Goal: Task Accomplishment & Management: Use online tool/utility

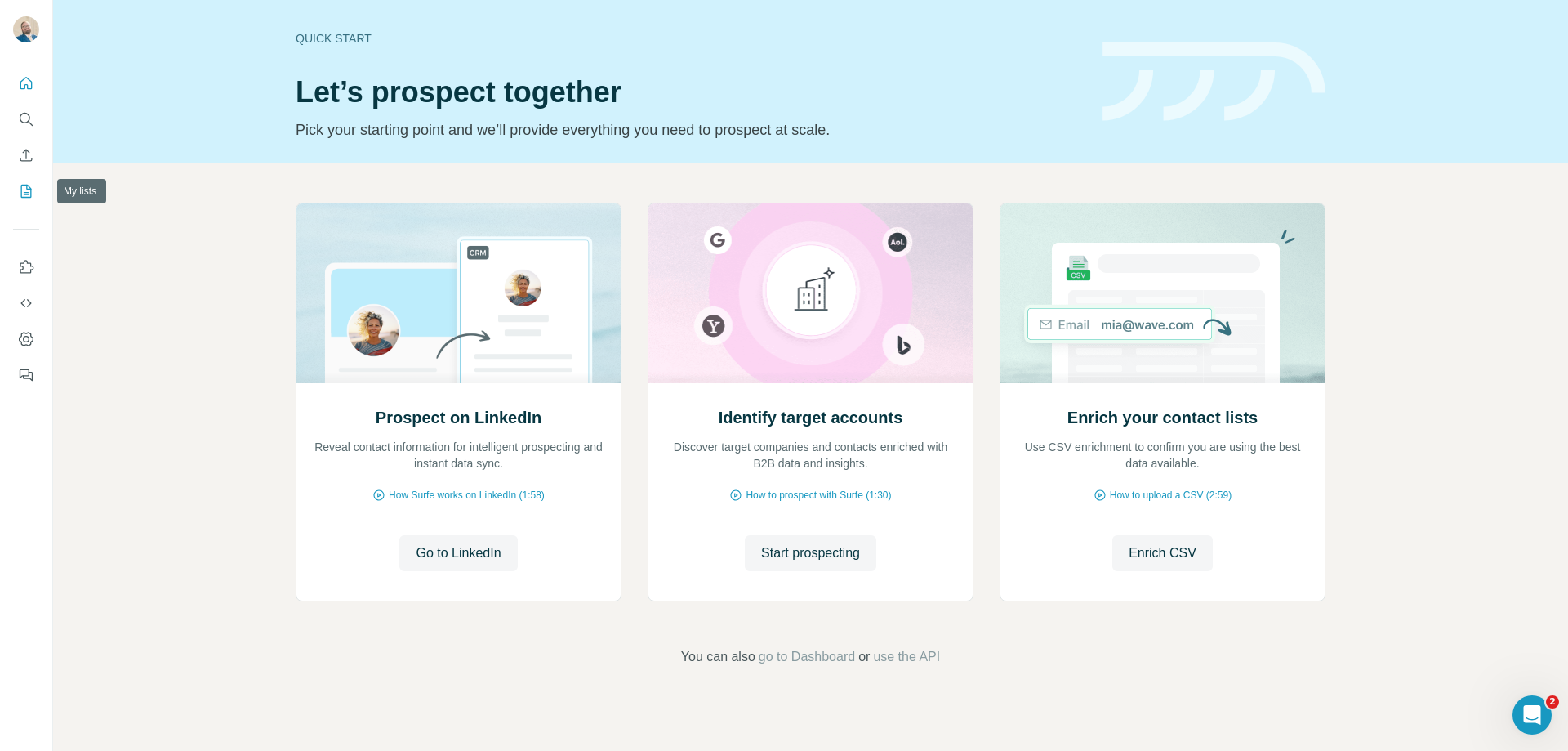
click at [24, 188] on icon "My lists" at bounding box center [25, 191] width 17 height 17
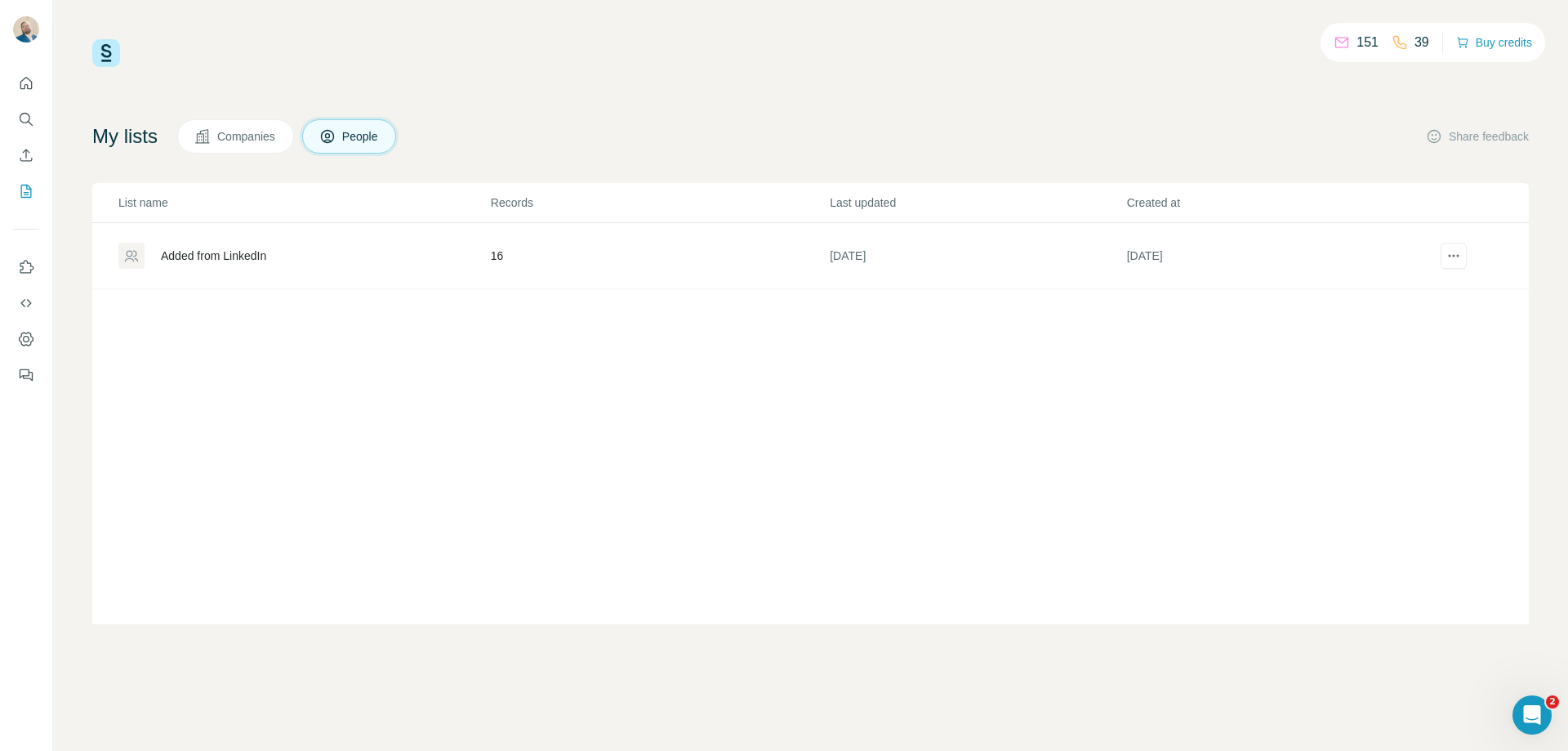
click at [265, 134] on span "Companies" at bounding box center [247, 136] width 60 height 17
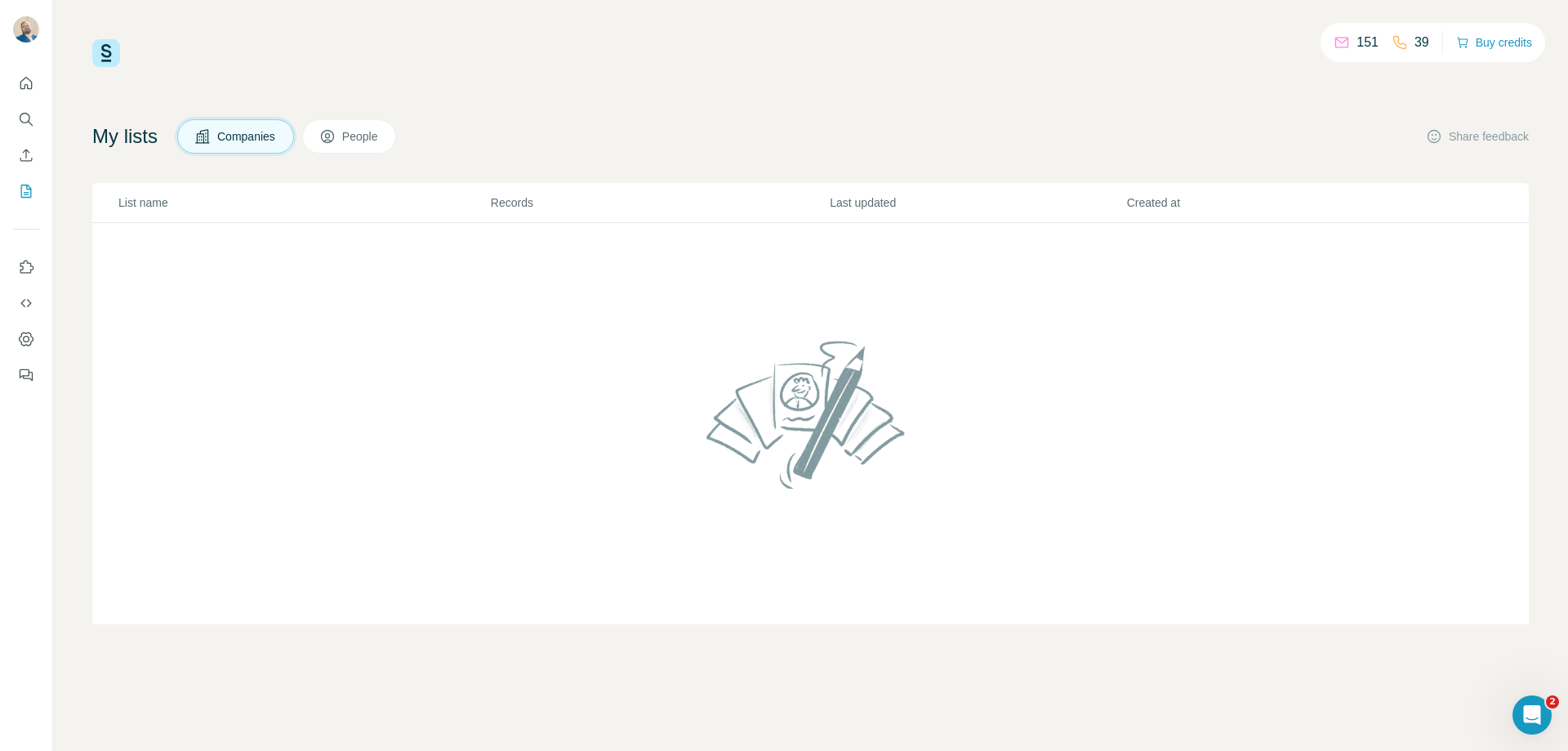
click at [358, 144] on button "People" at bounding box center [350, 136] width 95 height 34
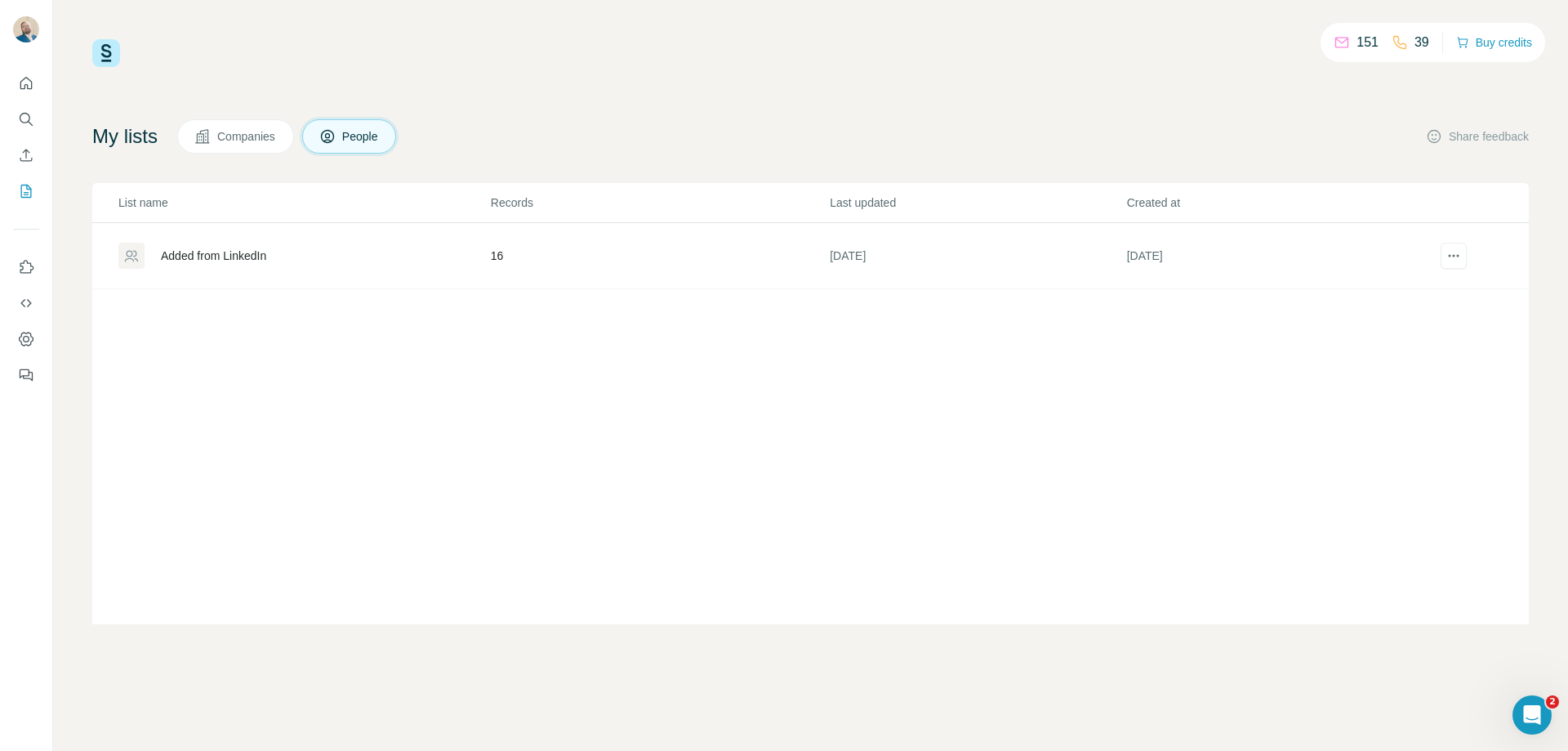
click at [498, 252] on td "16" at bounding box center [659, 256] width 339 height 66
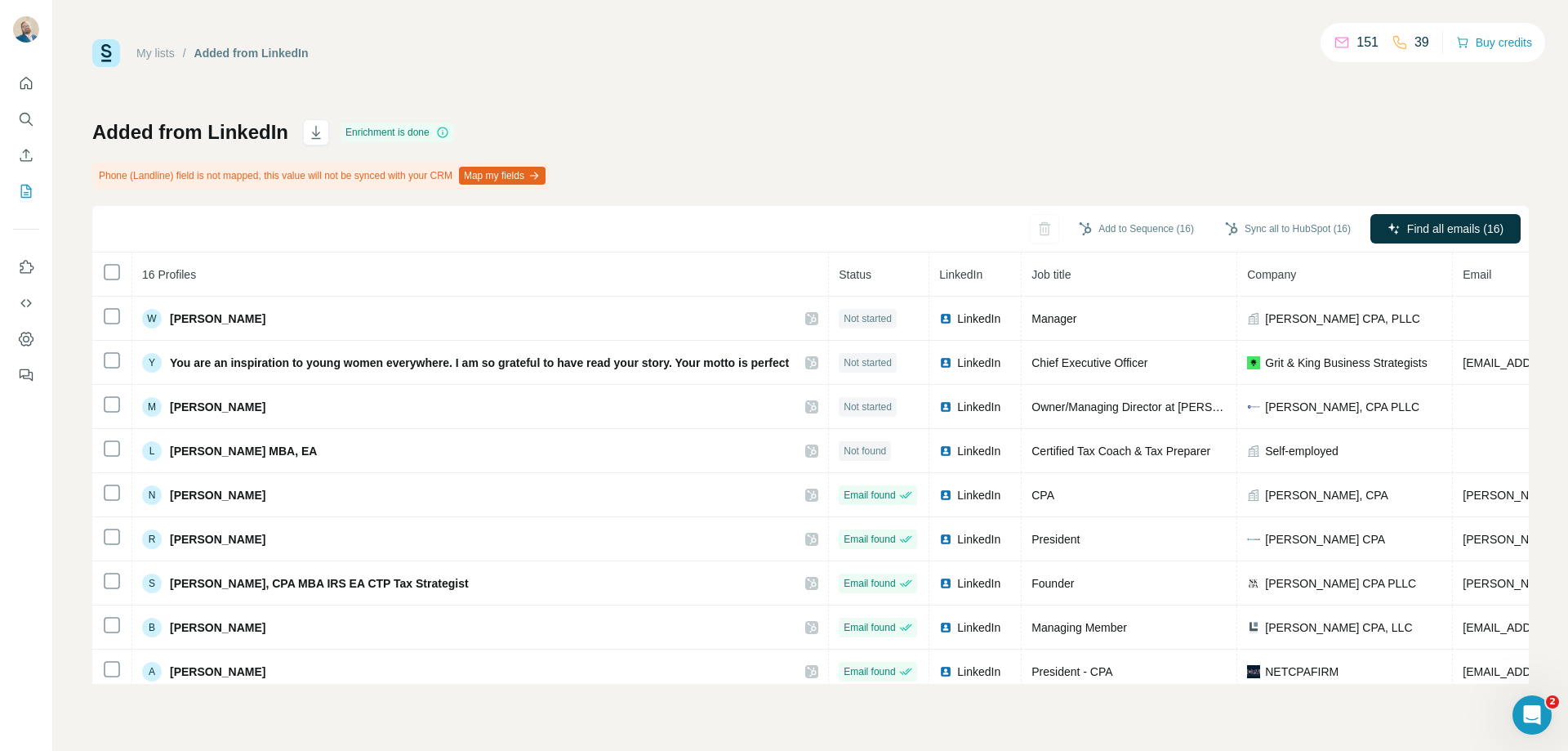
click at [519, 173] on button "Map my fields" at bounding box center [502, 176] width 86 height 18
